Goal: Task Accomplishment & Management: Use online tool/utility

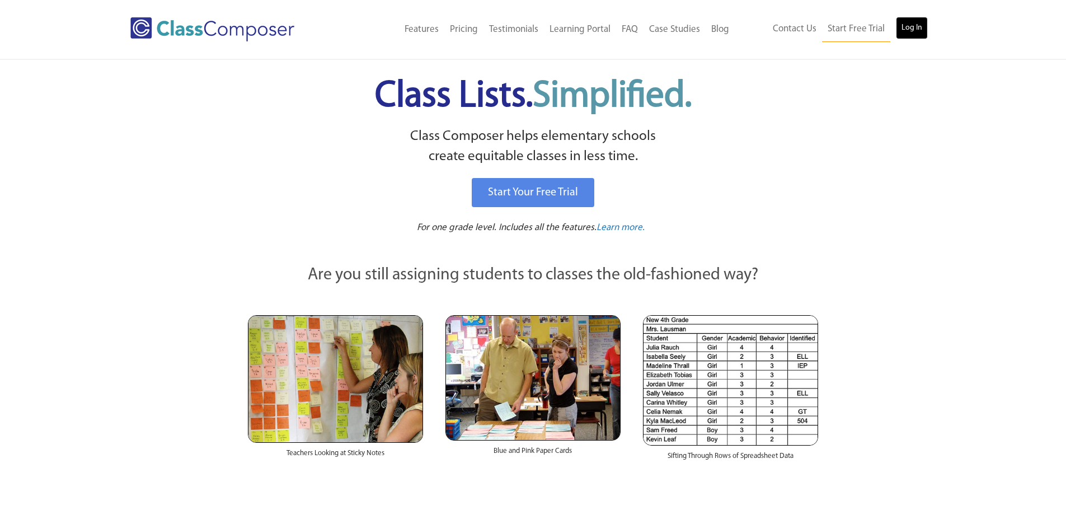
click at [902, 35] on link "Log In" at bounding box center [912, 28] width 32 height 22
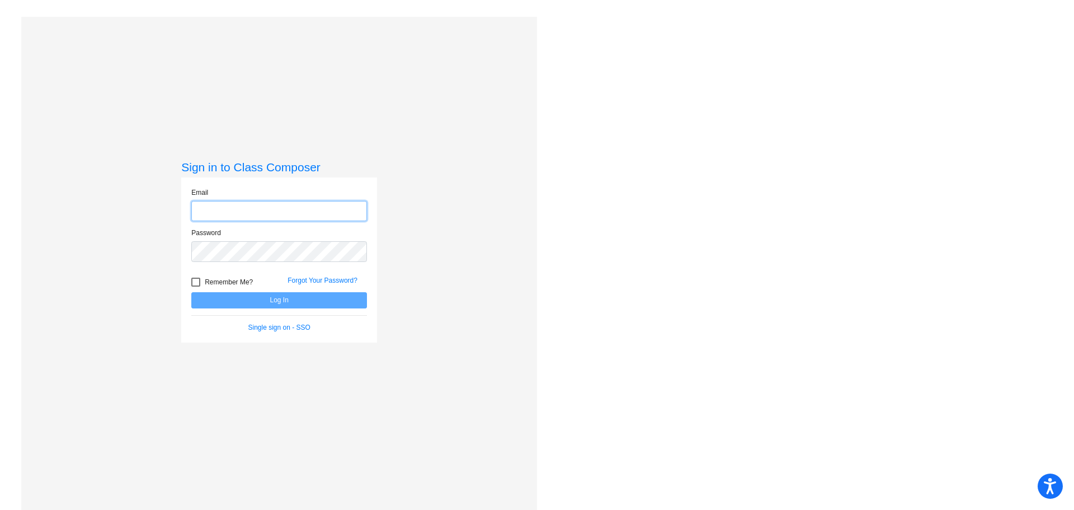
type input "[EMAIL_ADDRESS][DOMAIN_NAME]"
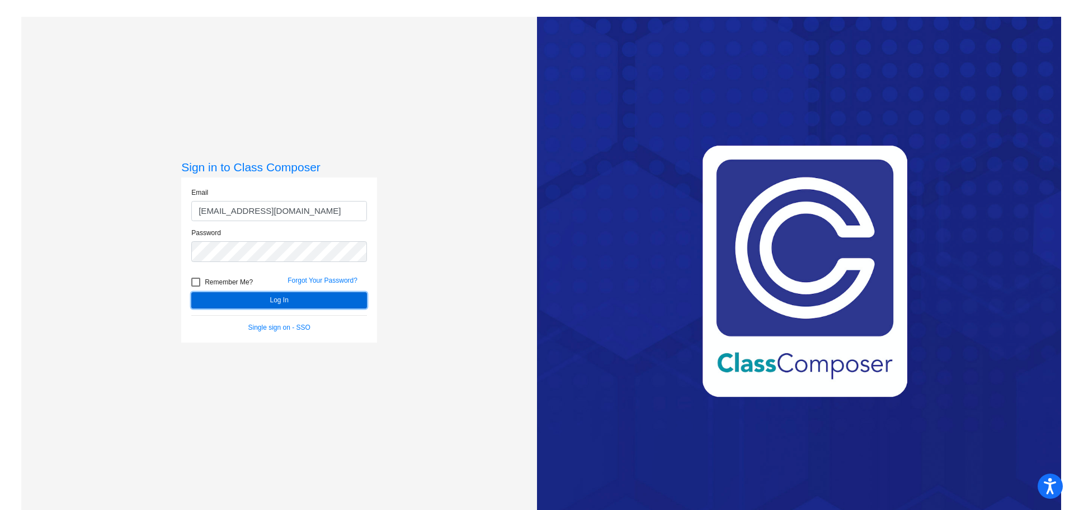
click at [264, 295] on button "Log In" at bounding box center [279, 300] width 176 height 16
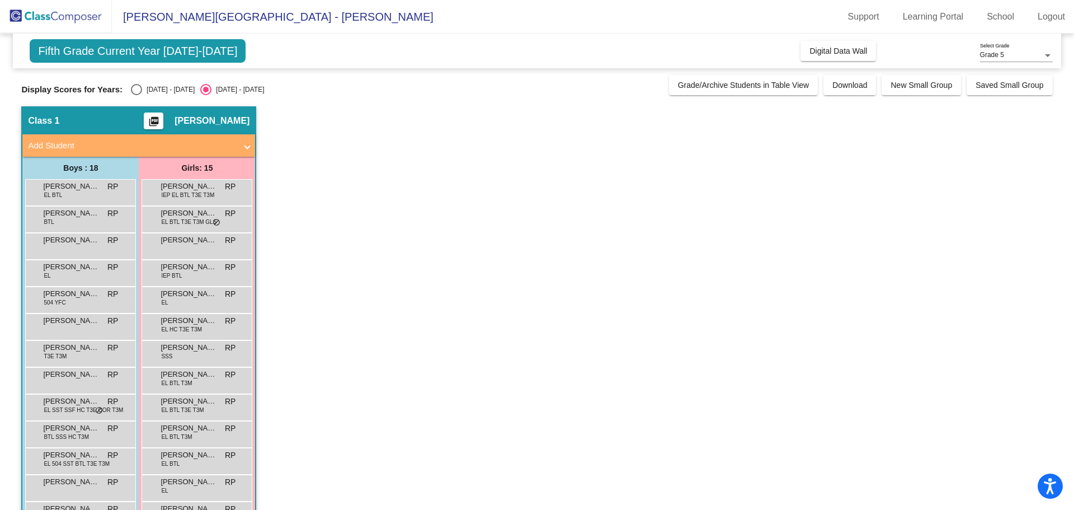
click at [163, 91] on div "[DATE] - [DATE]" at bounding box center [168, 89] width 53 height 10
click at [136, 95] on input "[DATE] - [DATE]" at bounding box center [136, 95] width 1 height 1
radio input "true"
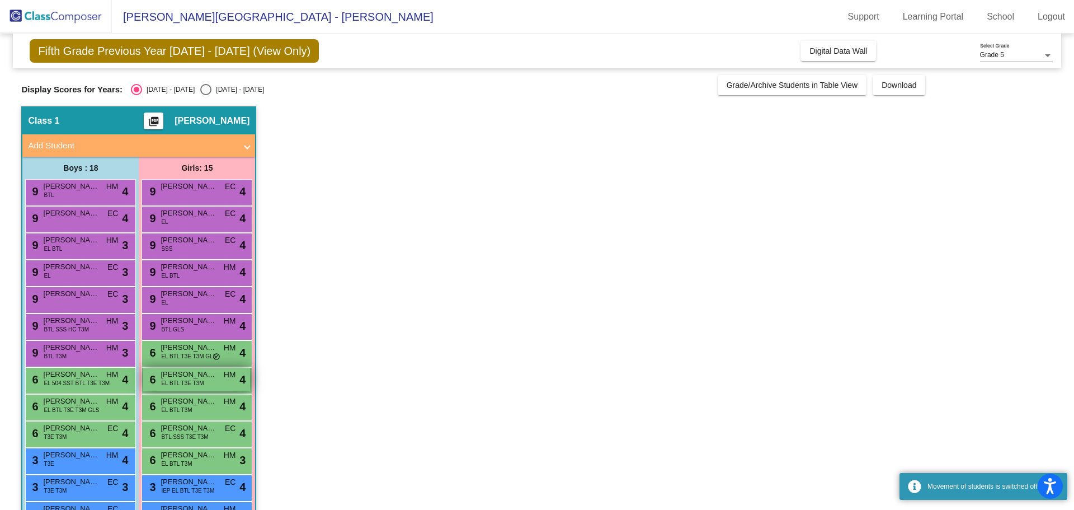
scroll to position [171, 0]
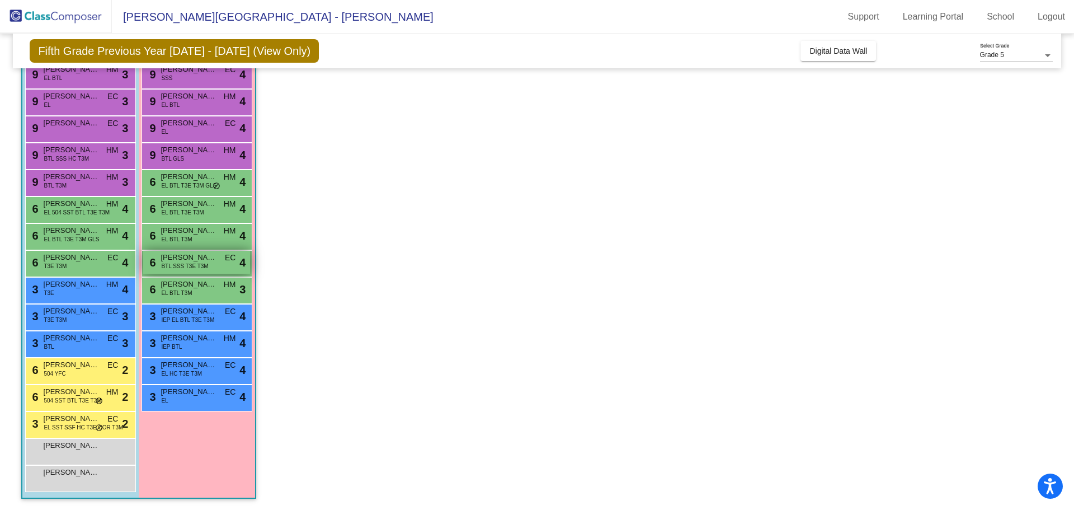
click at [196, 261] on span "[PERSON_NAME]" at bounding box center [189, 257] width 56 height 11
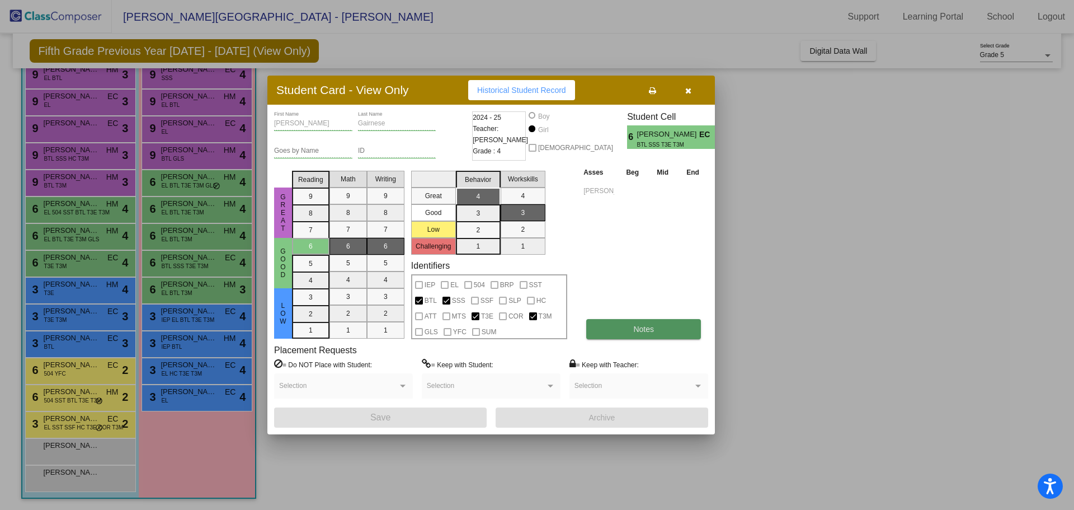
click at [647, 337] on button "Notes" at bounding box center [643, 329] width 115 height 20
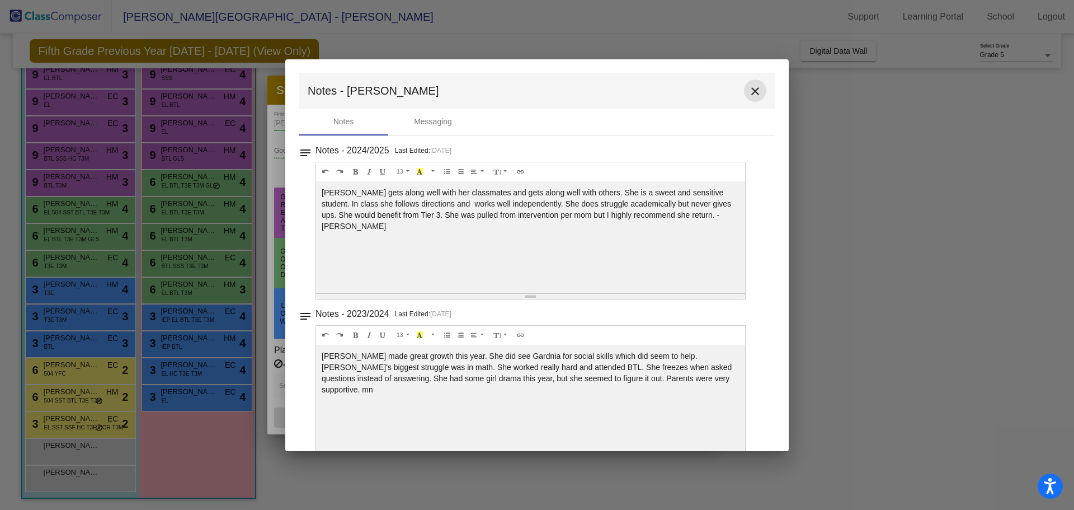
click at [756, 87] on button "close" at bounding box center [755, 90] width 22 height 22
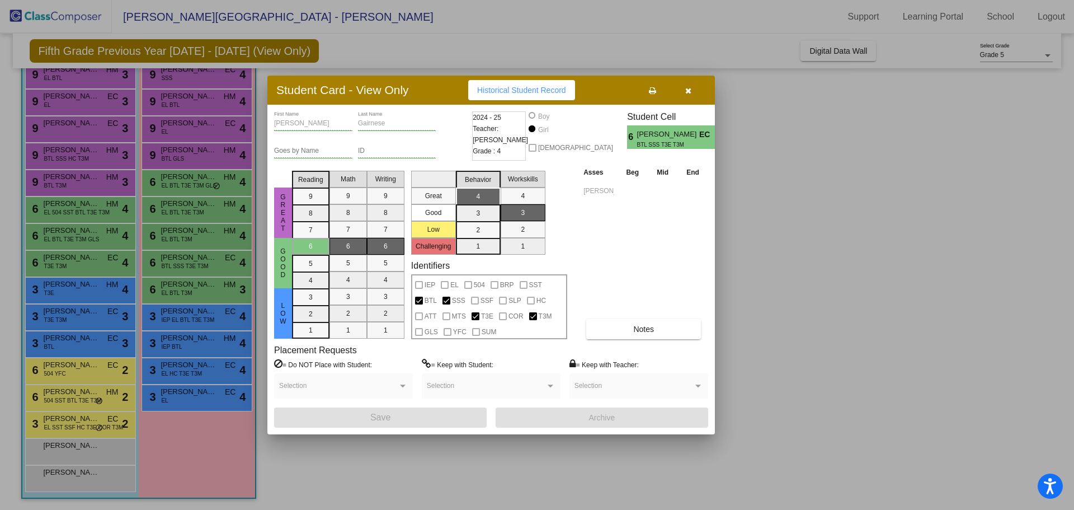
click at [538, 86] on span "Historical Student Record" at bounding box center [521, 90] width 89 height 9
click at [680, 89] on button "button" at bounding box center [688, 90] width 36 height 20
